Goal: Task Accomplishment & Management: Use online tool/utility

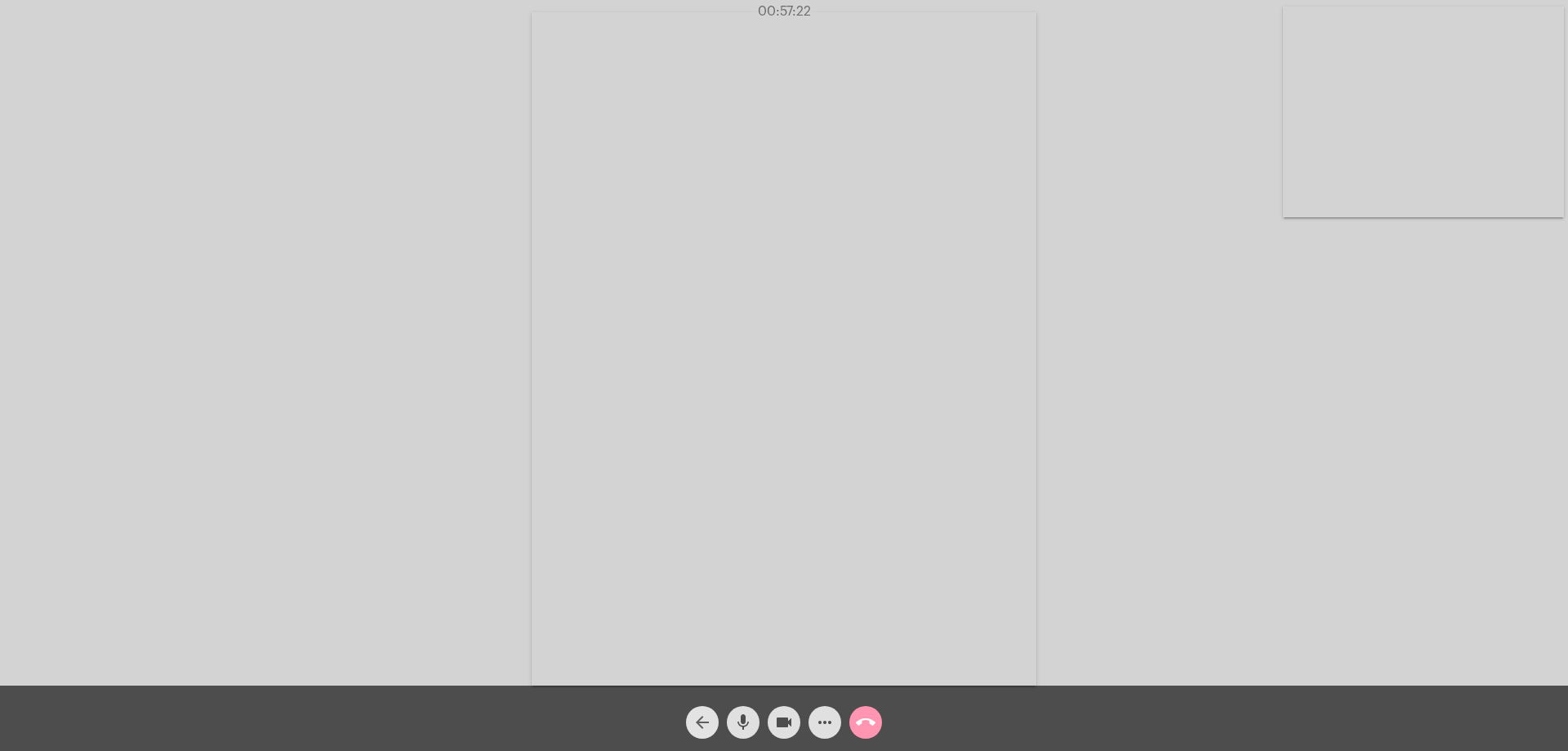
click at [699, 713] on mat-icon "arrow_back" at bounding box center [702, 722] width 19 height 19
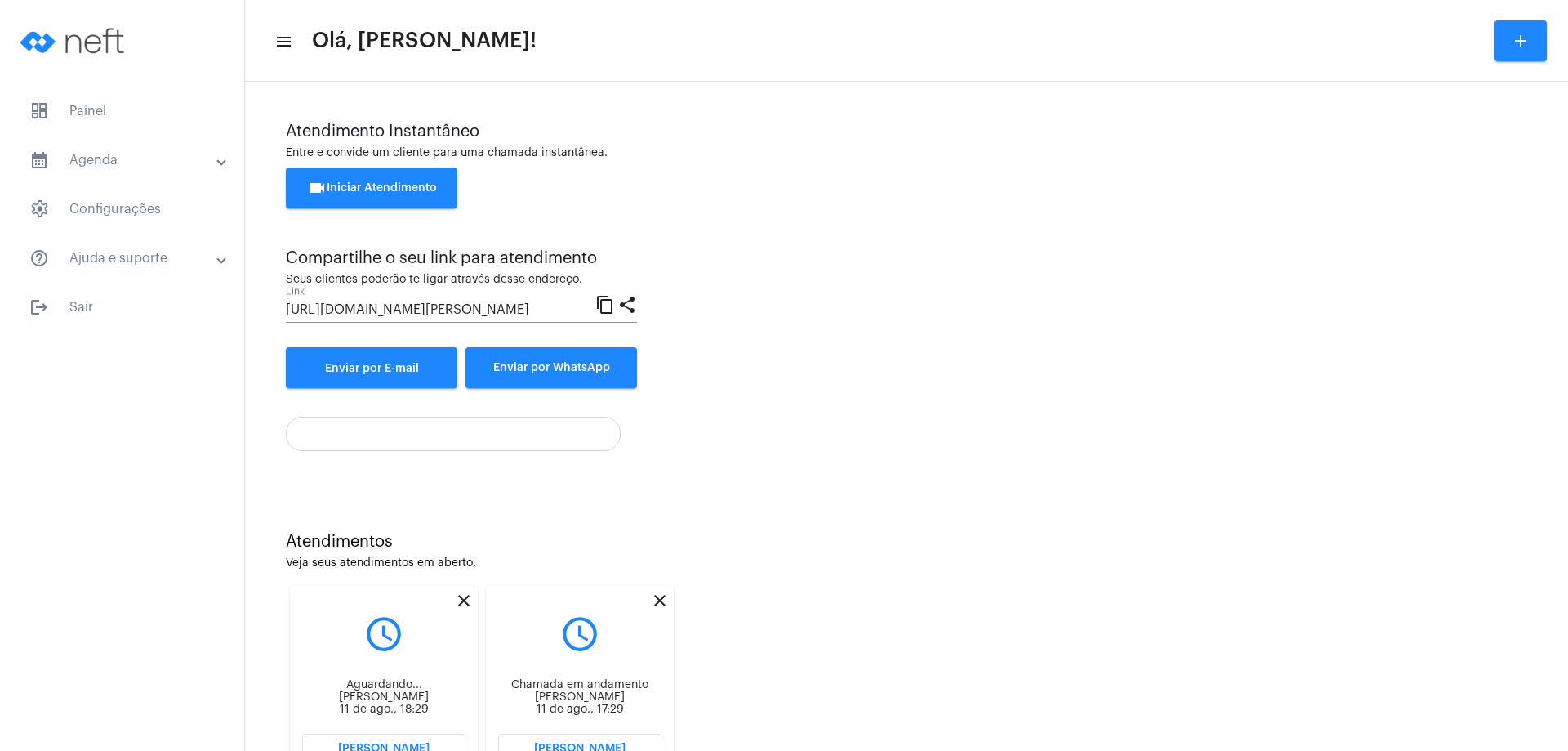
scroll to position [69, 0]
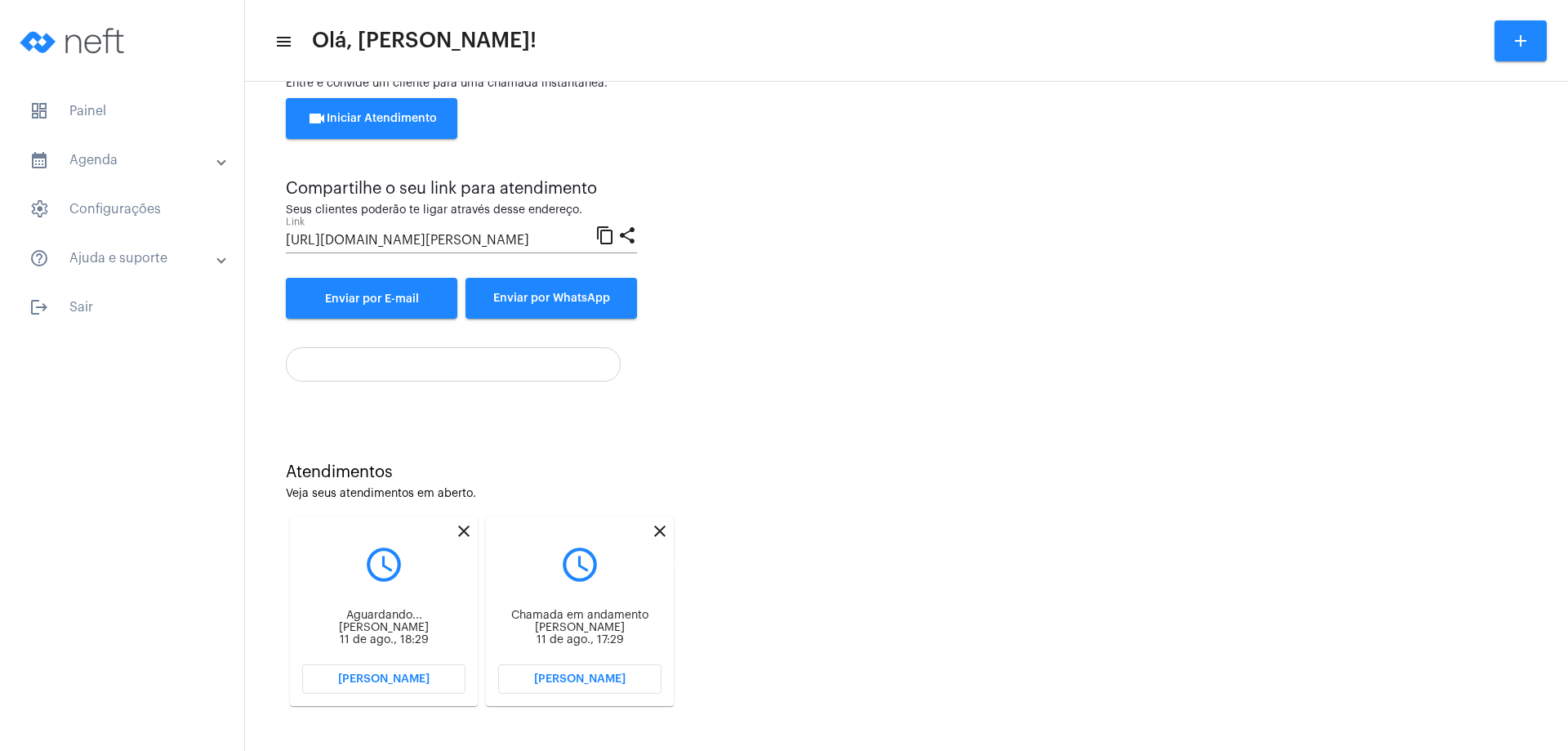
click at [660, 527] on mat-icon "close" at bounding box center [660, 530] width 19 height 19
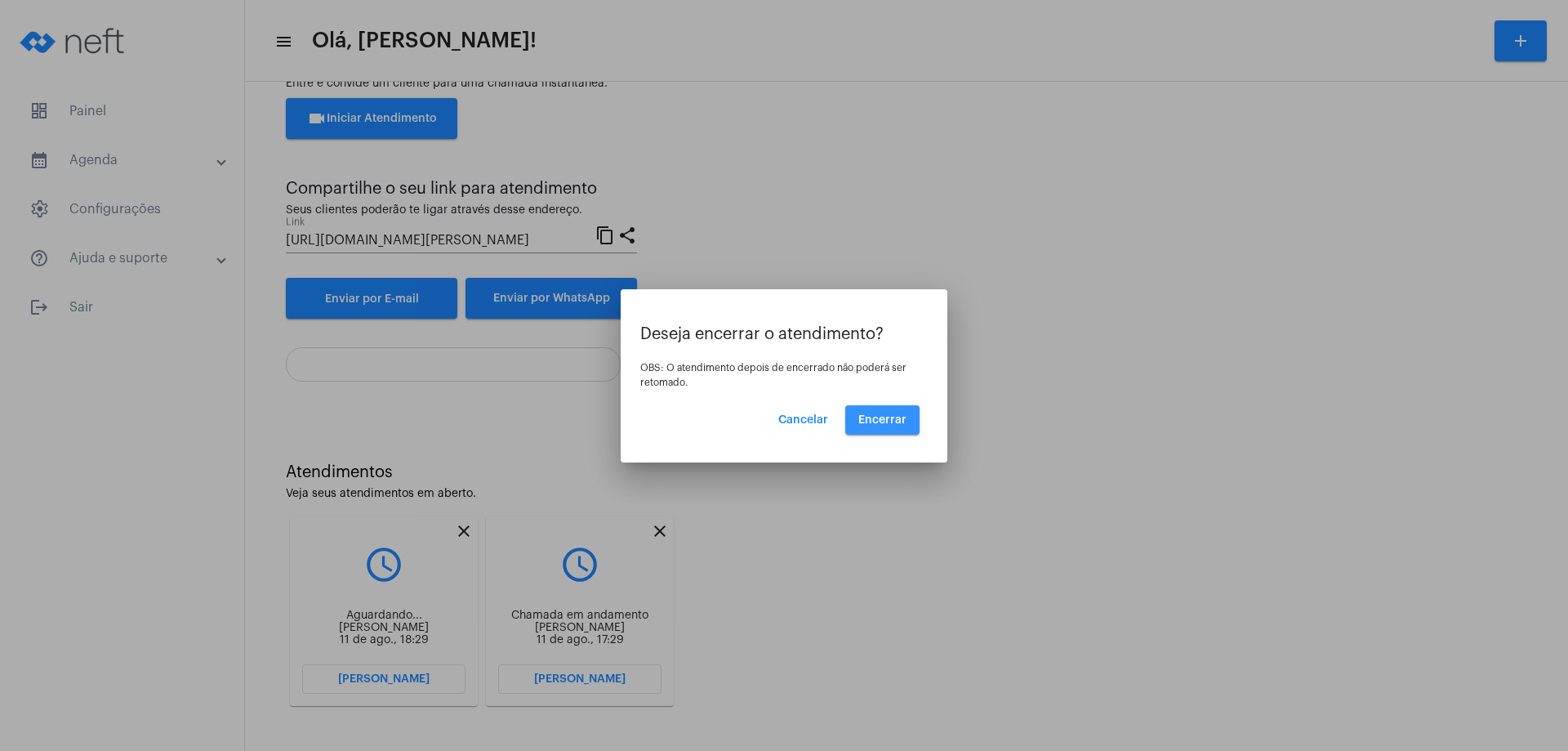
click at [891, 416] on span "Encerrar" at bounding box center [882, 420] width 48 height 12
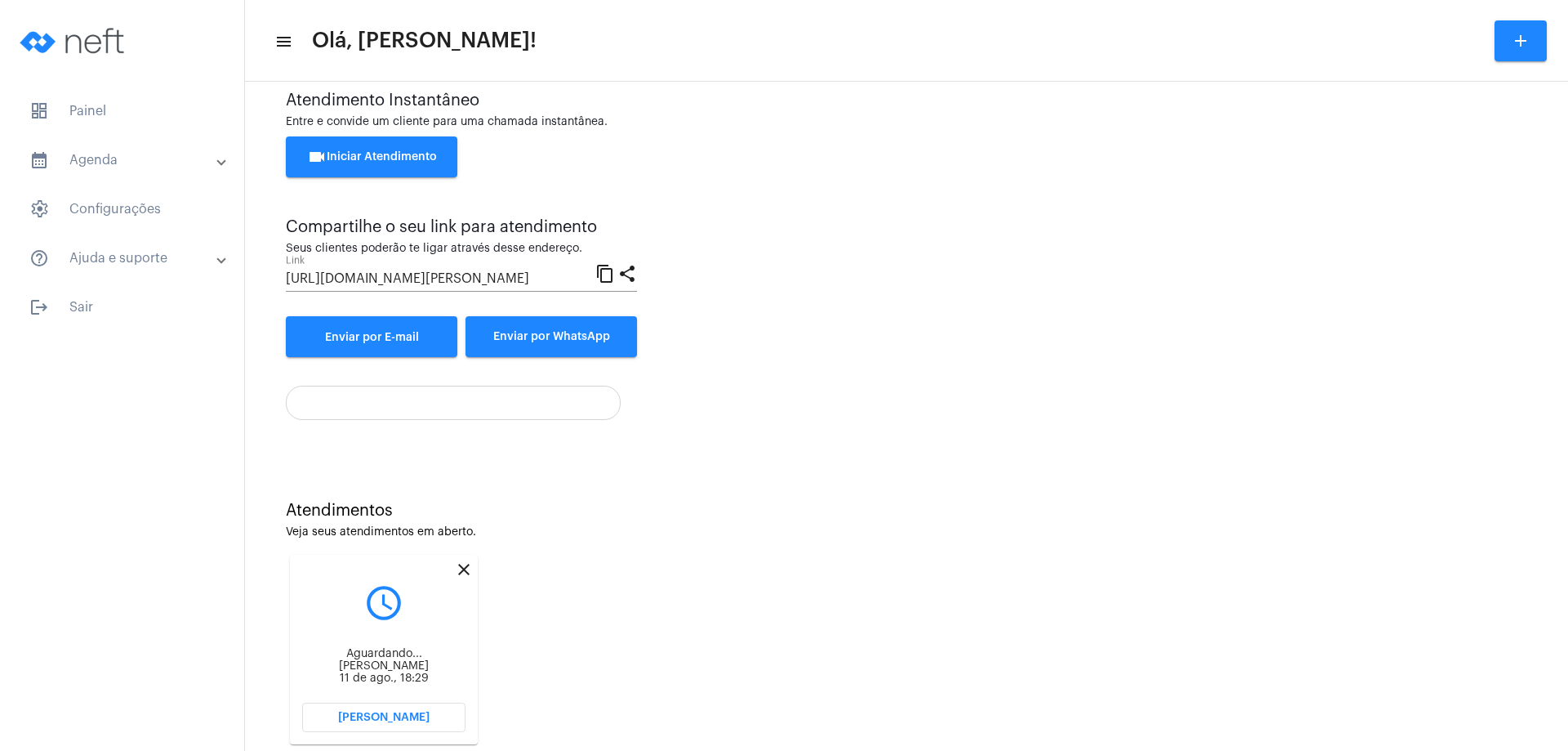
scroll to position [69, 0]
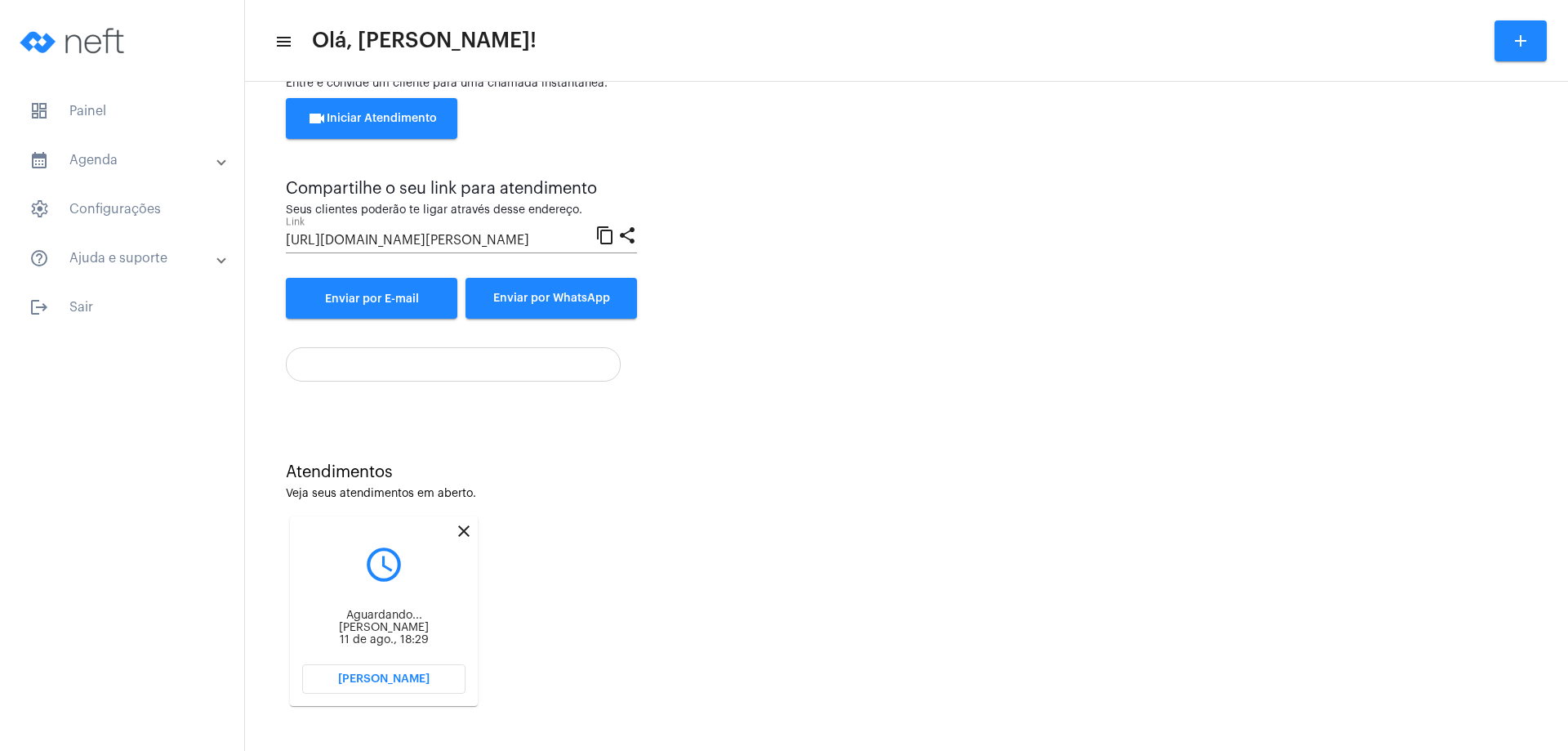
click at [395, 676] on span "[PERSON_NAME]" at bounding box center [384, 679] width 91 height 12
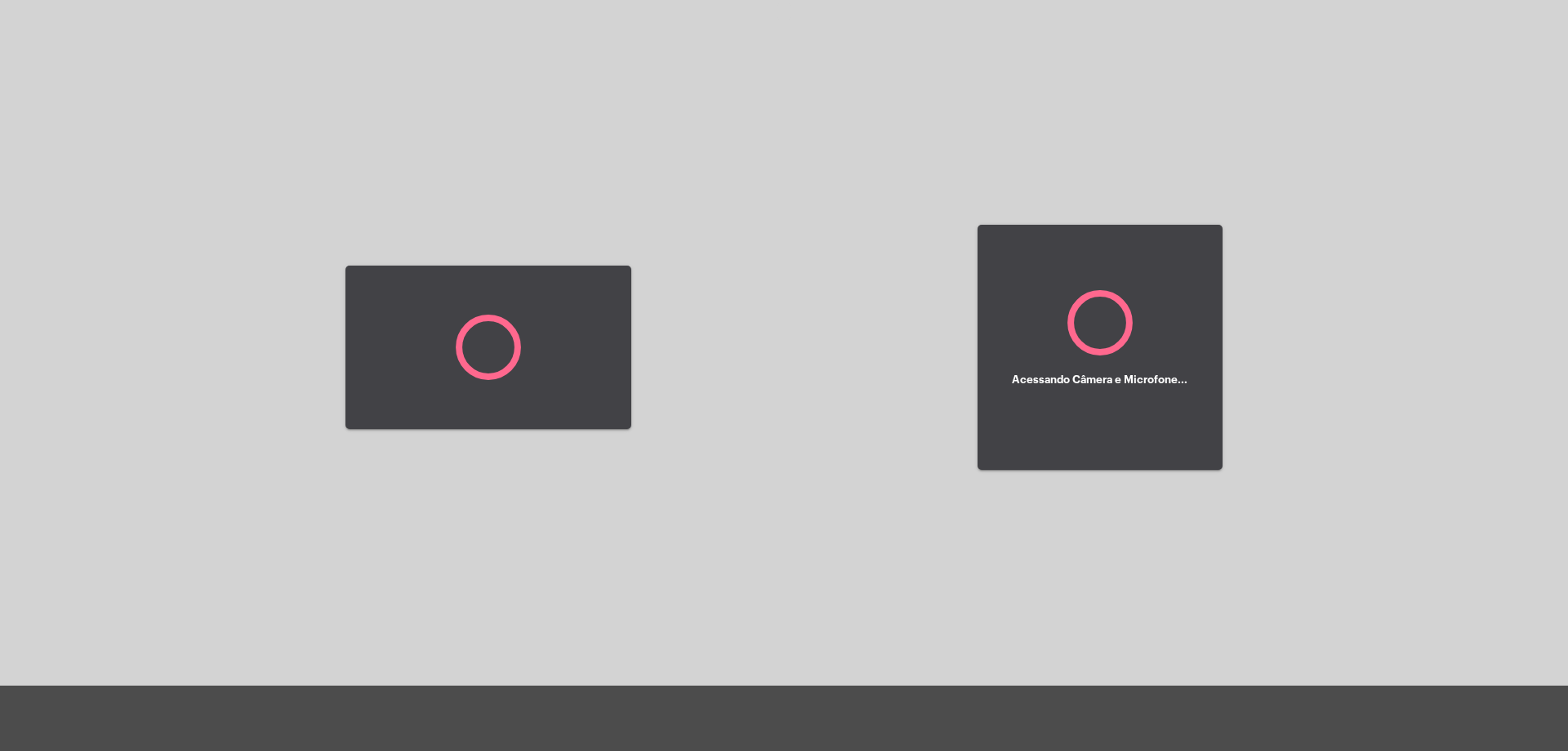
click at [395, 676] on div at bounding box center [488, 347] width 286 height 681
